Goal: Information Seeking & Learning: Understand process/instructions

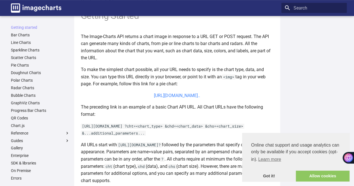
scroll to position [3659, 0]
click at [176, 96] on link "https://image-charts.com/chart?chs=700x190&chd=t:60,40&cht=p3&chl=Hello%7CWorld…" at bounding box center [177, 95] width 46 height 5
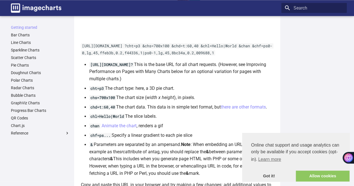
scroll to position [411, 0]
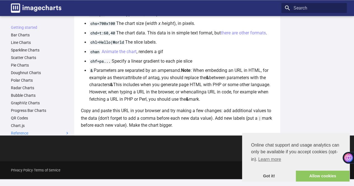
click at [40, 134] on label "Reference" at bounding box center [40, 133] width 59 height 5
click at [0, 0] on input "Reference" at bounding box center [0, 0] width 0 height 0
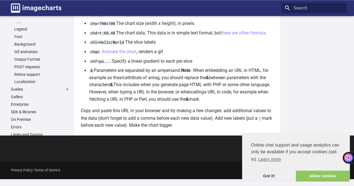
scroll to position [187, 0]
click at [33, 105] on link "Enterprise" at bounding box center [40, 103] width 59 height 5
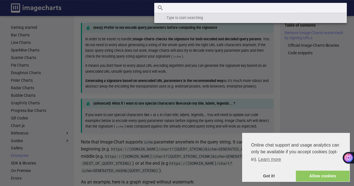
scroll to position [3659, 0]
click at [295, 9] on input "Search" at bounding box center [250, 8] width 192 height 10
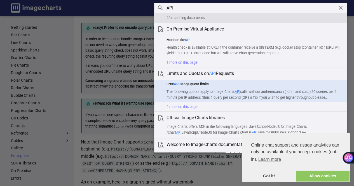
type input "API"
click at [217, 85] on h1 "Free API usage quota limits" at bounding box center [254, 84] width 176 height 6
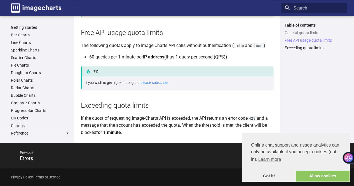
scroll to position [3659, 0]
click at [154, 82] on link "please subscribe" at bounding box center [153, 83] width 27 height 4
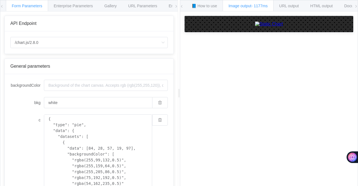
click at [357, 8] on span at bounding box center [355, 6] width 3 height 12
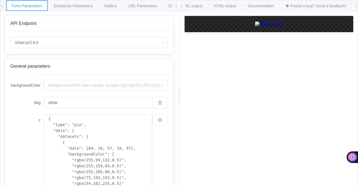
click at [30, 8] on span "Form Parameters" at bounding box center [27, 6] width 30 height 4
click at [2, 7] on icon at bounding box center [1, 6] width 3 height 3
click at [177, 5] on icon at bounding box center [175, 6] width 3 height 3
click at [161, 6] on span "Environments" at bounding box center [156, 6] width 24 height 4
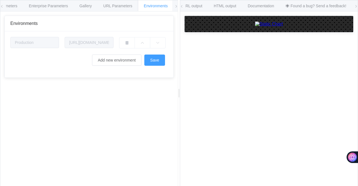
click at [175, 6] on icon at bounding box center [175, 6] width 3 height 3
click at [181, 7] on icon at bounding box center [181, 6] width 3 height 3
click at [196, 8] on span "📘 How to use" at bounding box center [204, 6] width 25 height 4
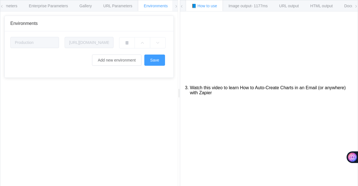
scroll to position [164, 0]
